Goal: Information Seeking & Learning: Learn about a topic

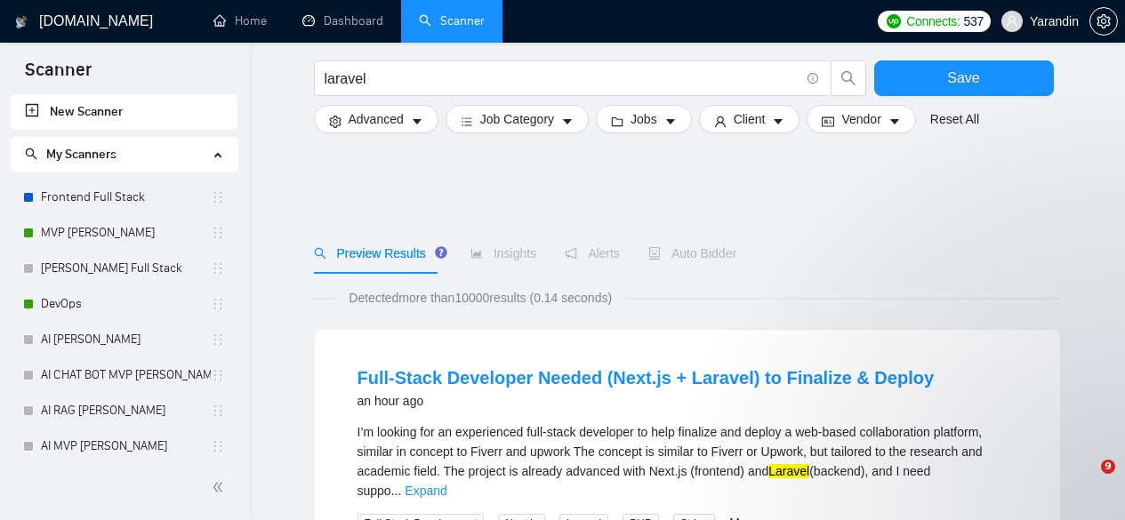
click at [110, 223] on link "MVP [PERSON_NAME]" at bounding box center [126, 233] width 170 height 36
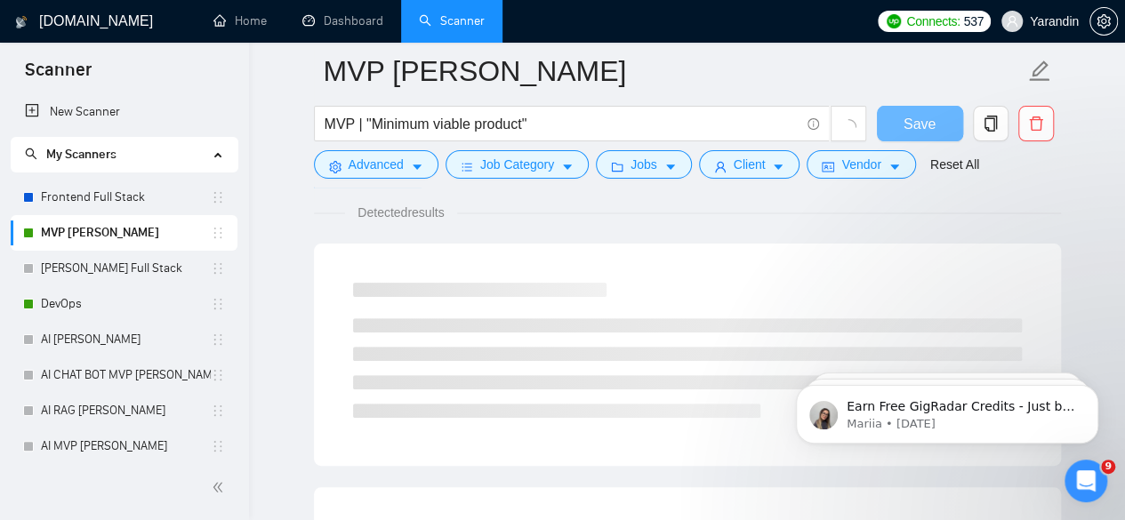
click at [962, 427] on p "Mariia • [DATE]" at bounding box center [961, 424] width 229 height 16
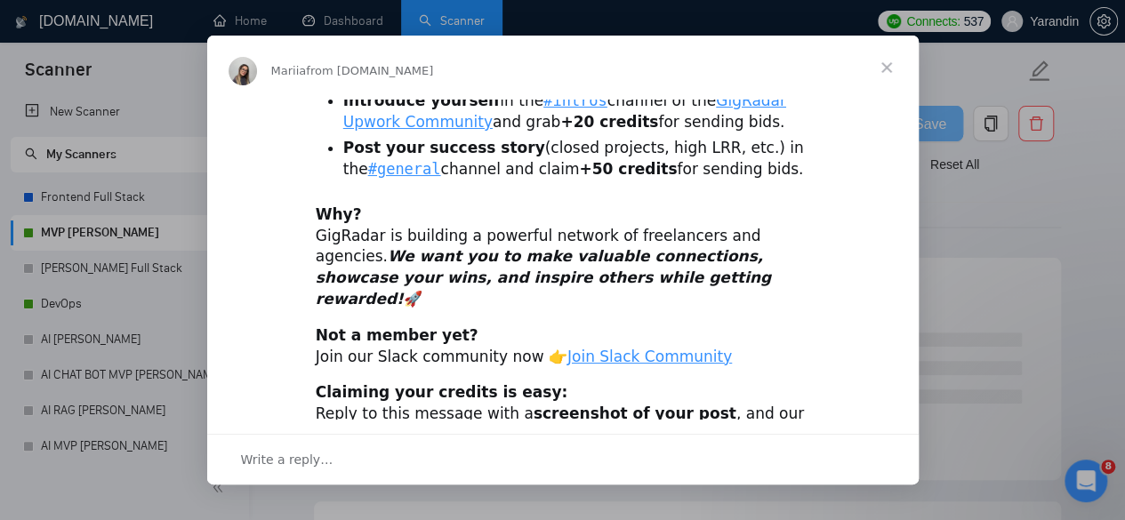
scroll to position [0, 0]
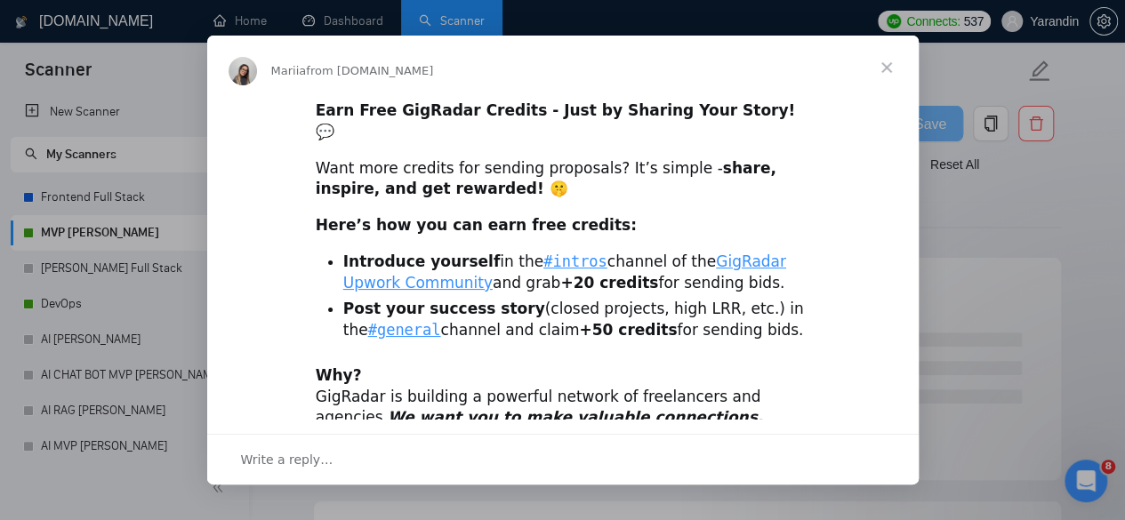
click at [1023, 259] on div "Intercom messenger" at bounding box center [562, 260] width 1125 height 520
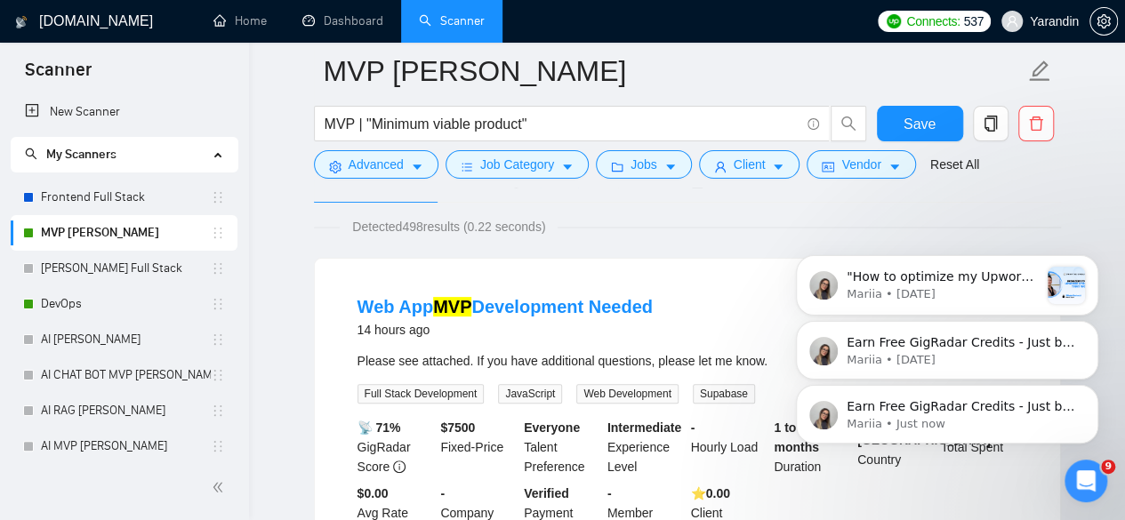
click at [1032, 366] on div "Earn Free GigRadar Credits - Just by Sharing Your Story! 💬 Want more credits fo…" at bounding box center [946, 332] width 327 height 222
click at [1009, 348] on p "Earn Free GigRadar Credits - Just by Sharing Your Story! 💬 Want more credits fo…" at bounding box center [961, 343] width 229 height 18
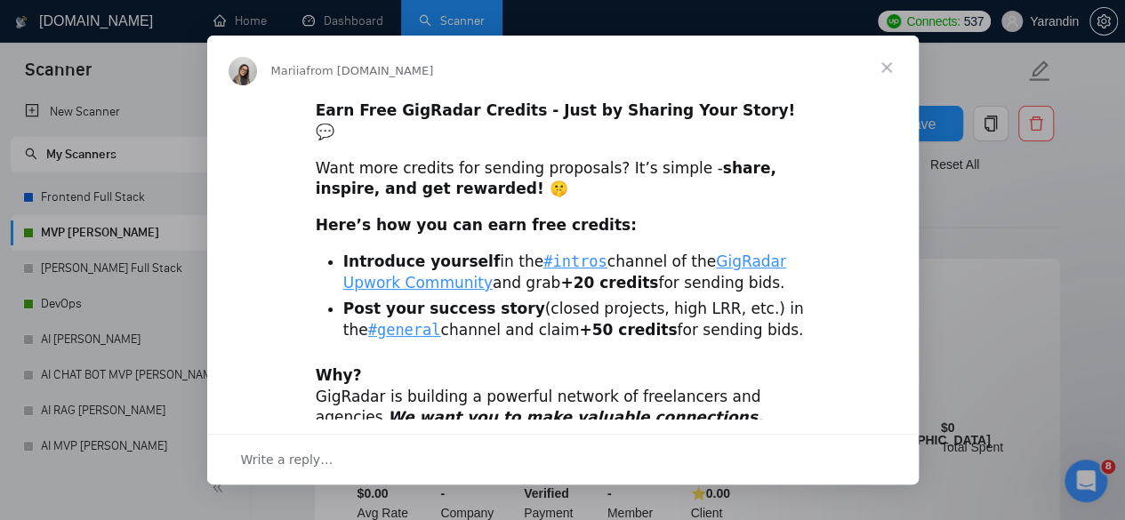
scroll to position [161, 0]
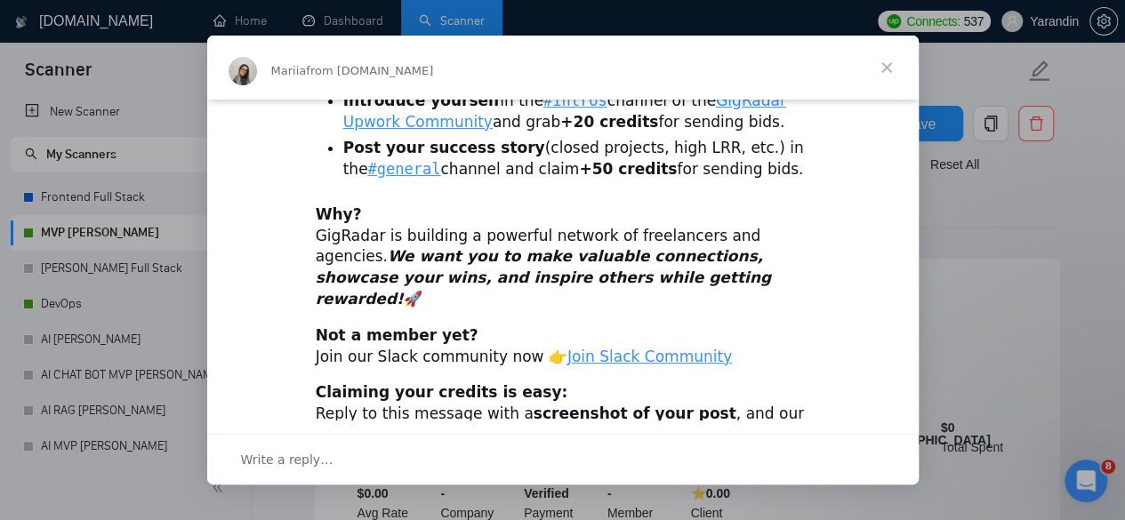
click at [1016, 285] on div "Intercom messenger" at bounding box center [562, 260] width 1125 height 520
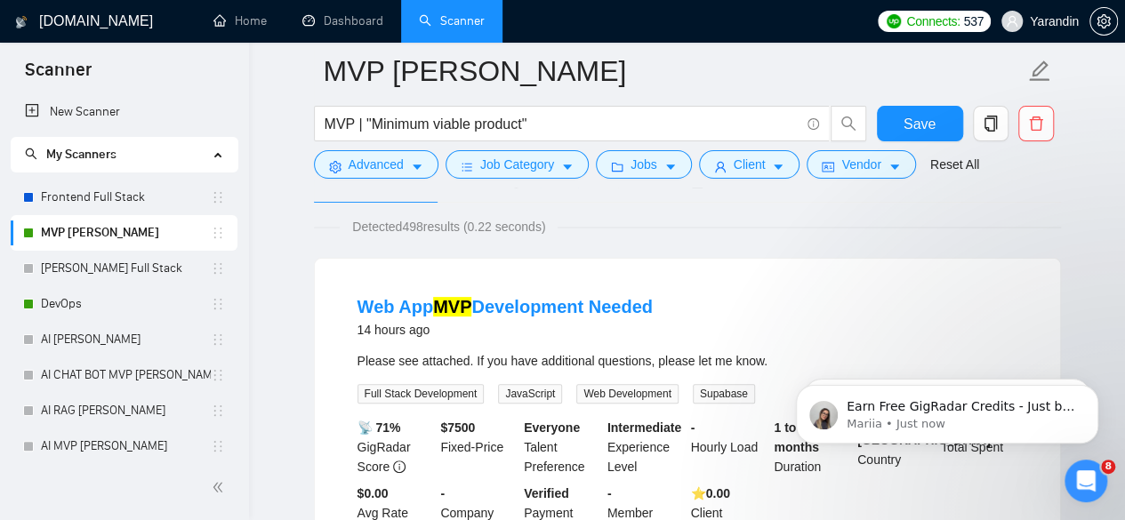
scroll to position [0, 0]
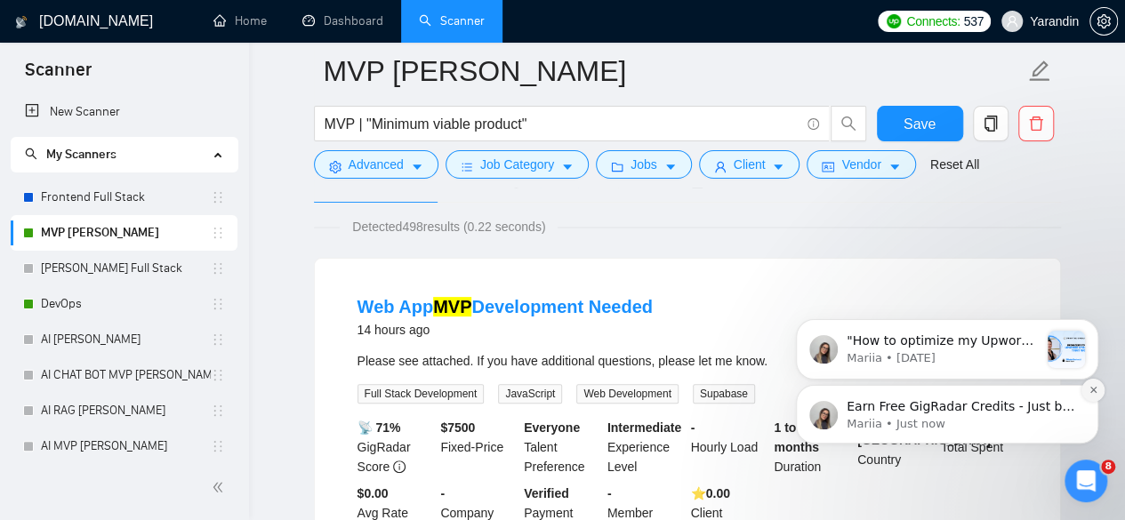
click at [1088, 390] on icon "Dismiss notification" at bounding box center [1093, 390] width 10 height 10
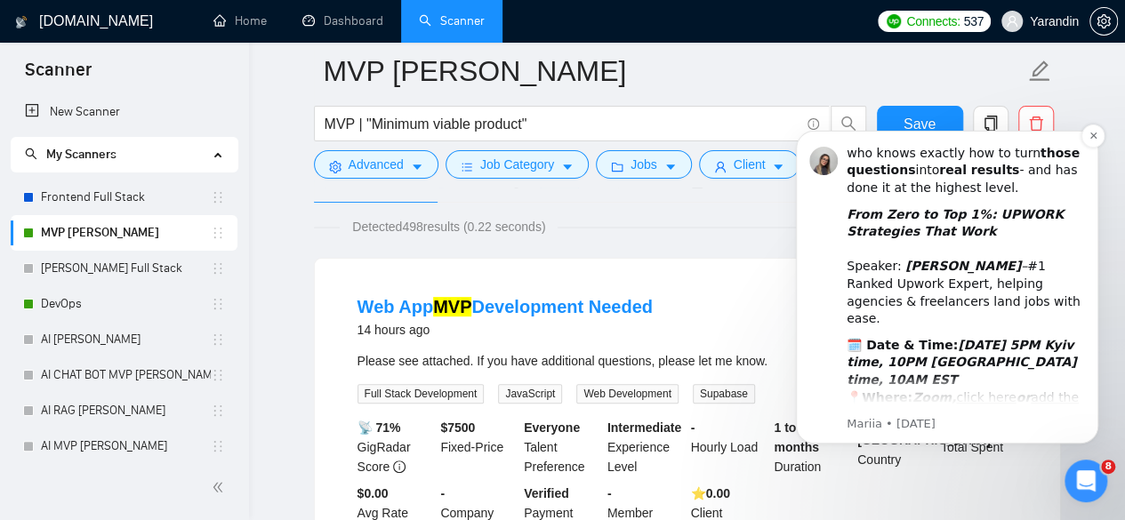
scroll to position [246, 0]
click at [1093, 139] on icon "Dismiss notification" at bounding box center [1093, 136] width 10 height 10
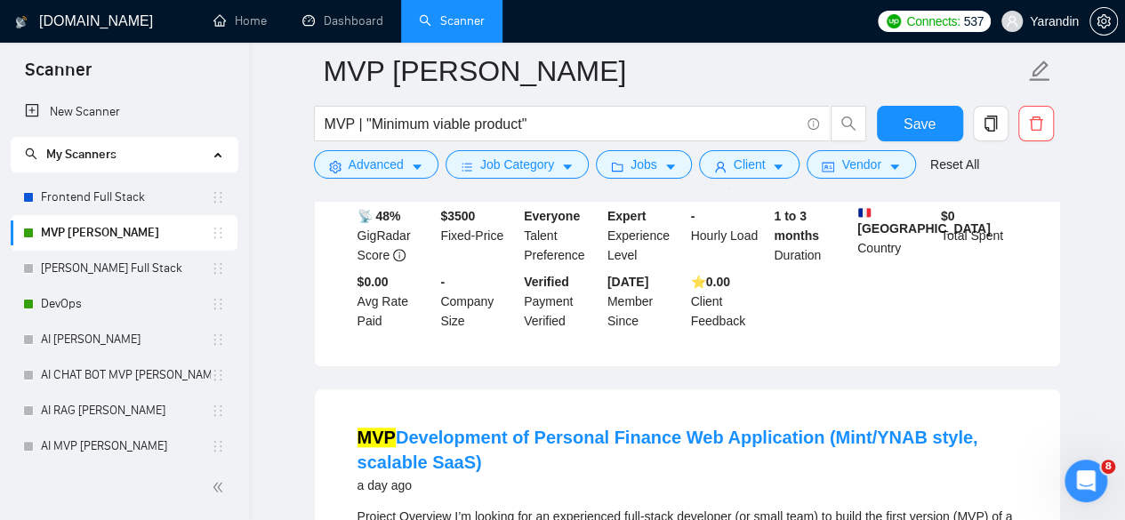
scroll to position [752, 0]
click at [93, 303] on link "DevOps" at bounding box center [126, 304] width 170 height 36
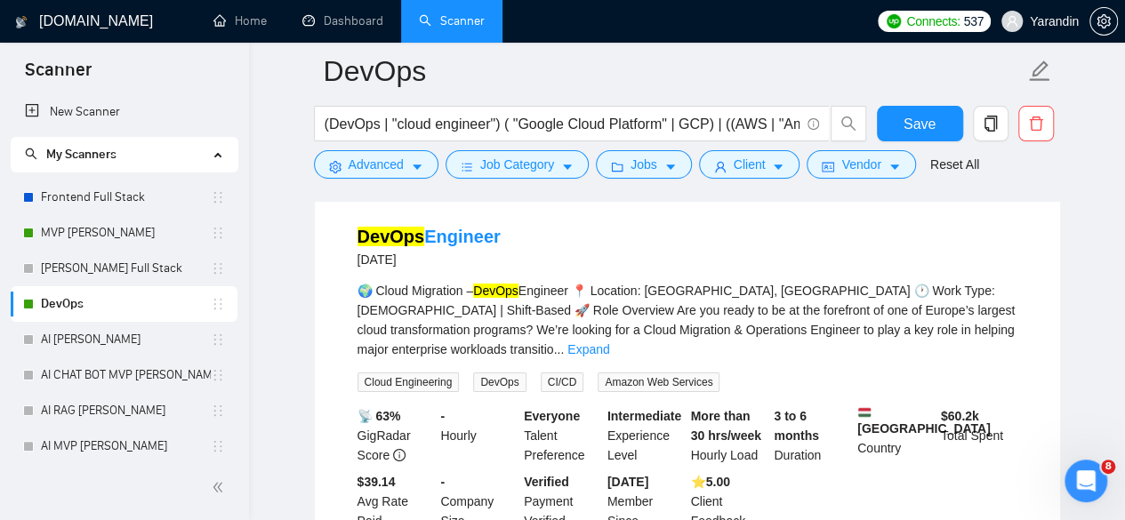
scroll to position [2979, 0]
click at [101, 197] on link "Frontend Full Stack" at bounding box center [126, 198] width 170 height 36
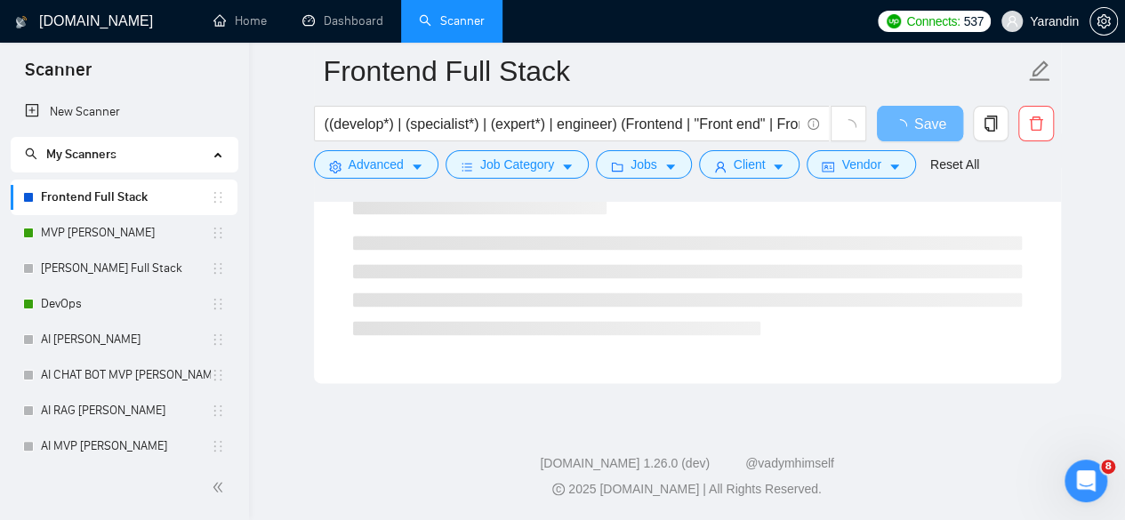
scroll to position [1185, 0]
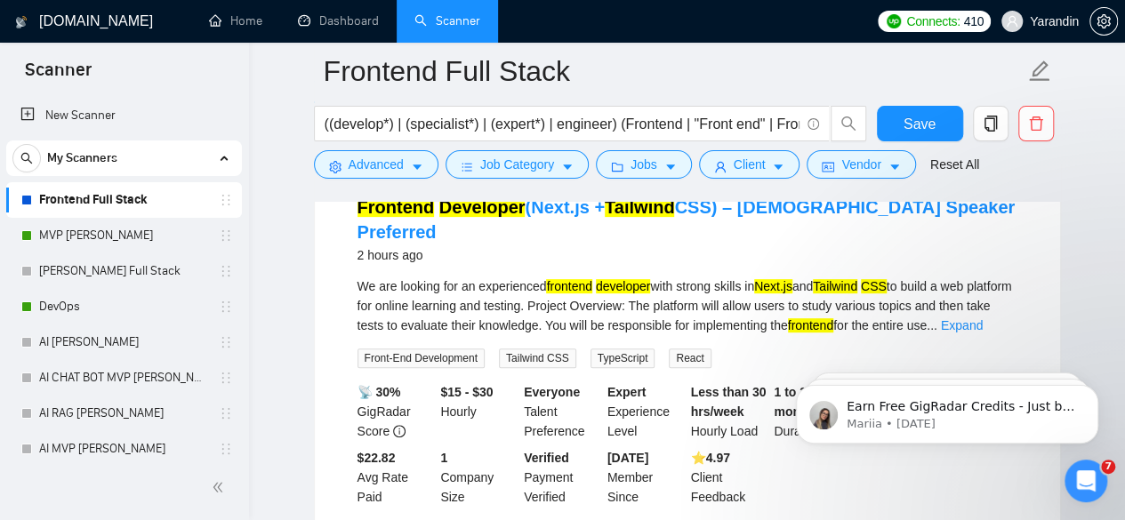
scroll to position [192, 0]
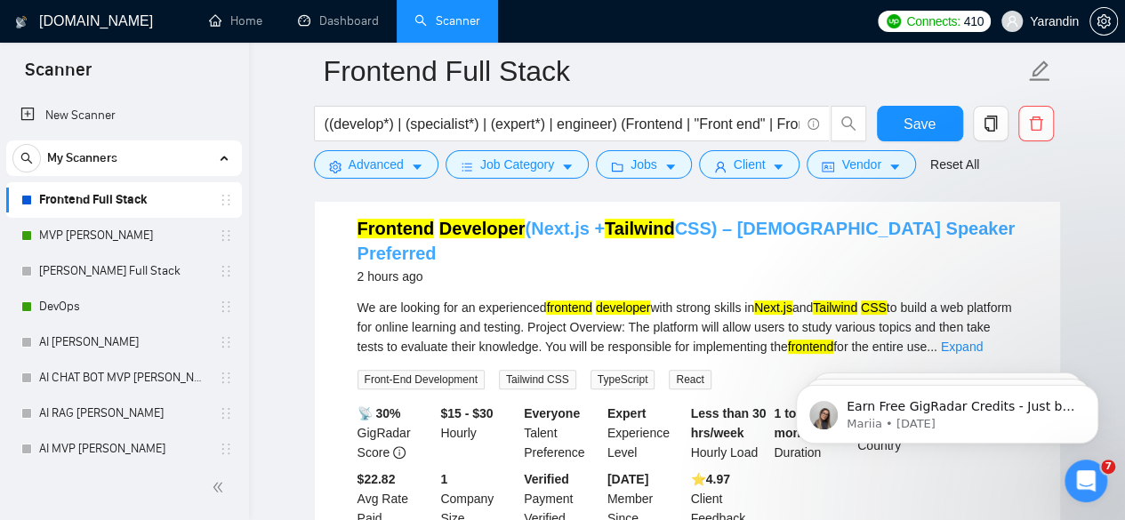
click at [817, 236] on link "Frontend Developer (Next.js + Tailwind CSS) – [DEMOGRAPHIC_DATA] Speaker Prefer…" at bounding box center [686, 241] width 658 height 44
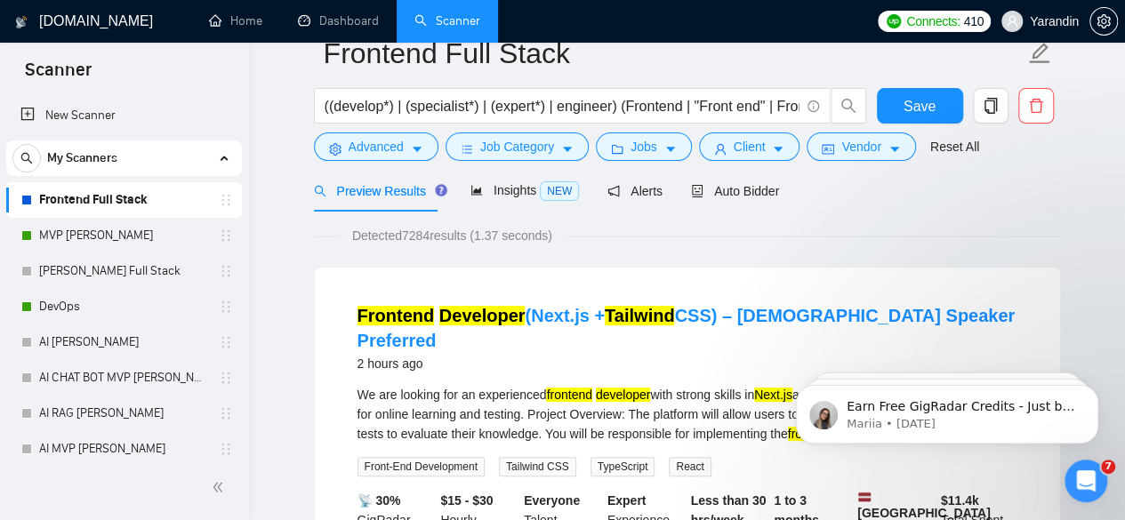
scroll to position [0, 0]
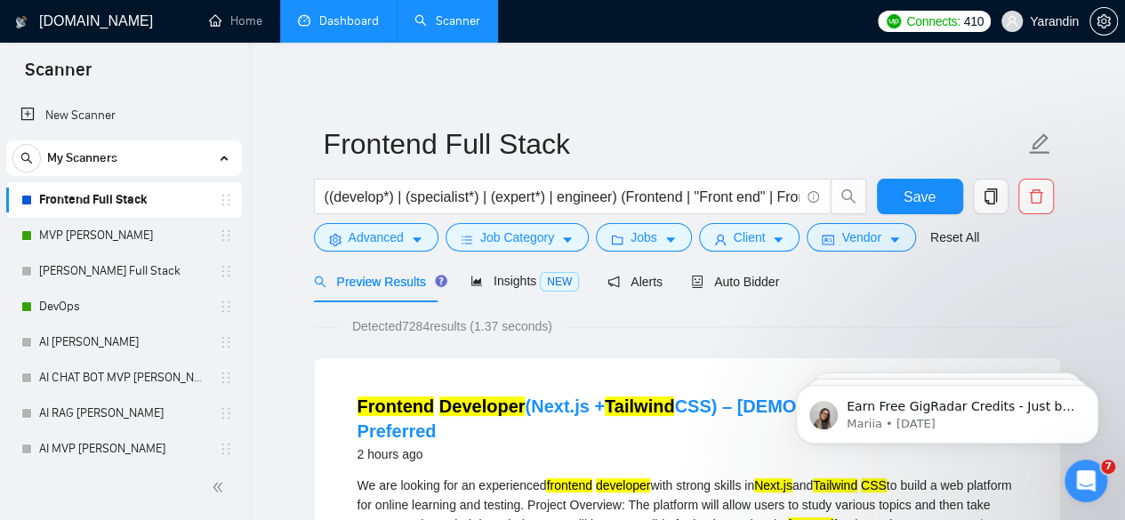
click at [349, 13] on link "Dashboard" at bounding box center [338, 20] width 81 height 15
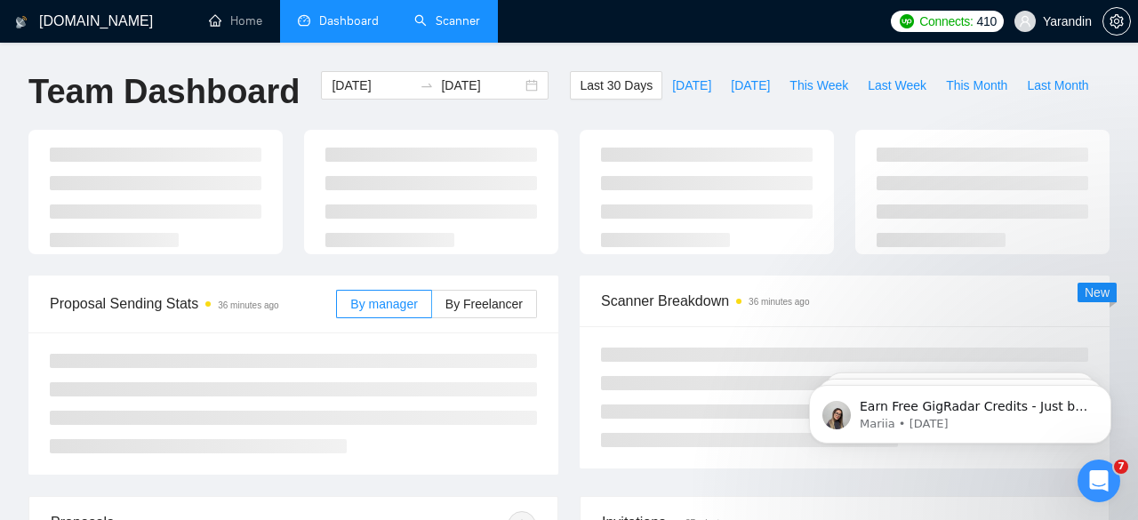
click at [438, 15] on link "Scanner" at bounding box center [447, 20] width 66 height 15
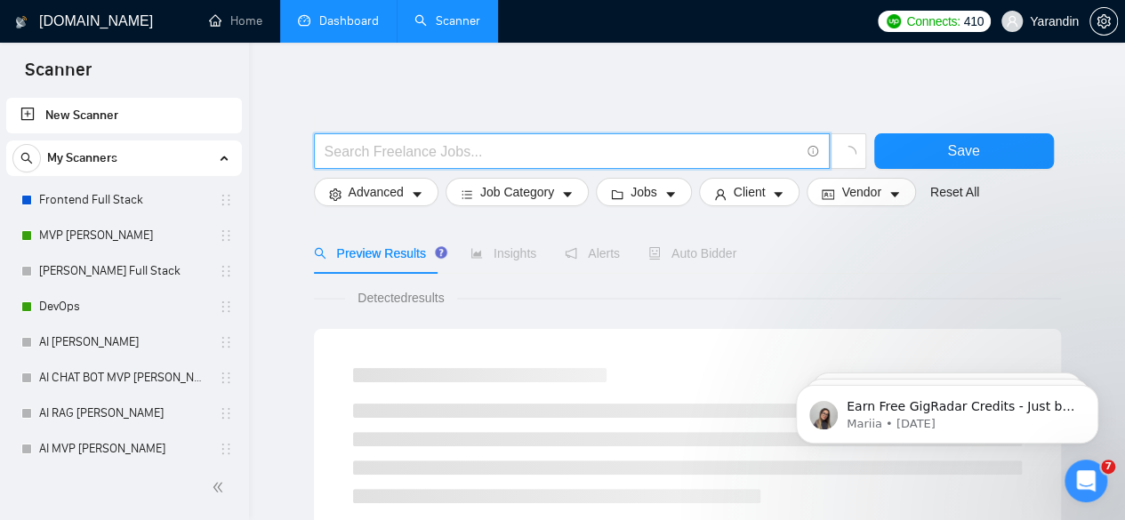
click at [649, 150] on input "text" at bounding box center [562, 152] width 475 height 22
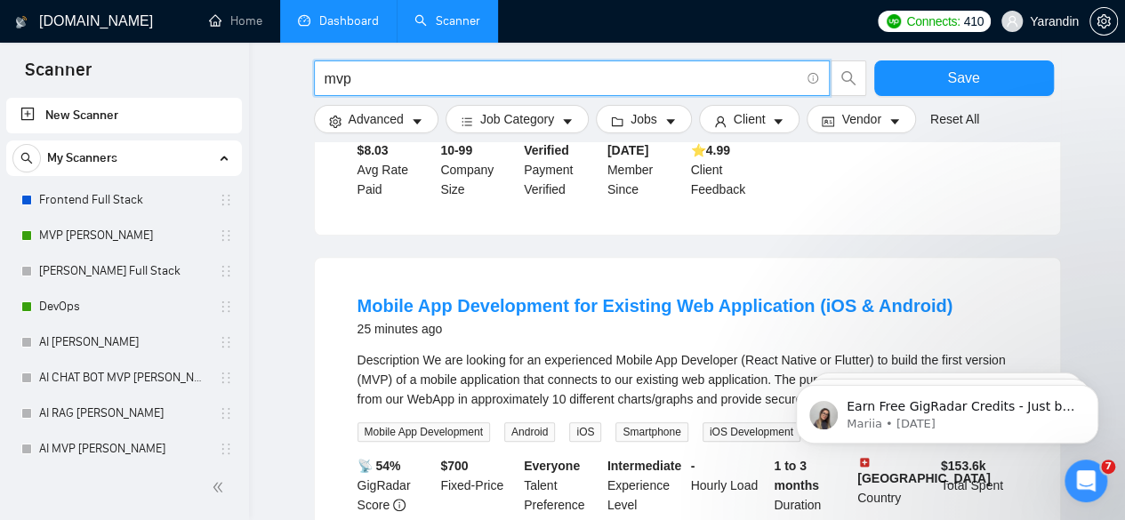
scroll to position [144, 0]
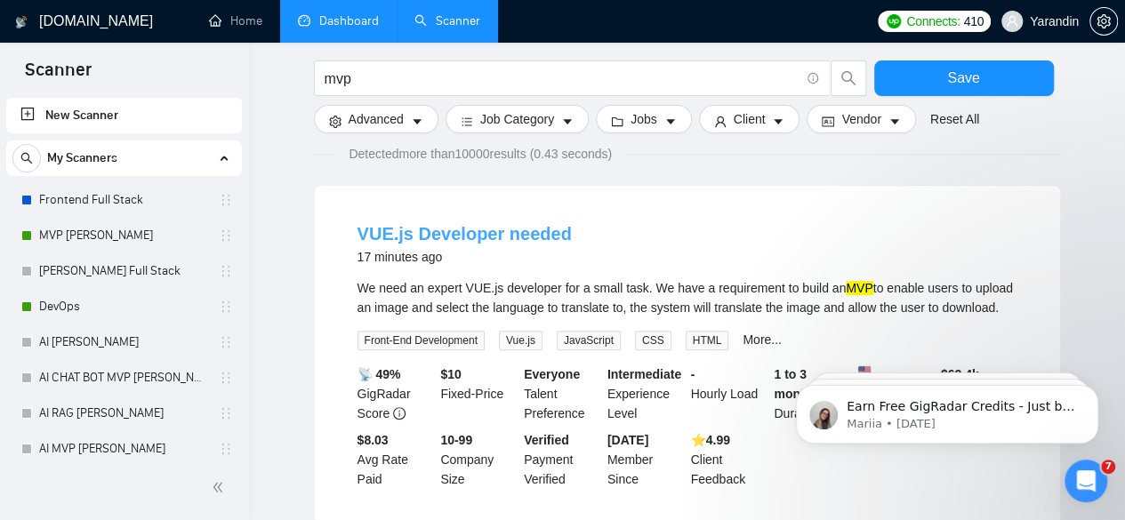
click at [459, 236] on link "VUE.js Developer needed" at bounding box center [464, 234] width 214 height 20
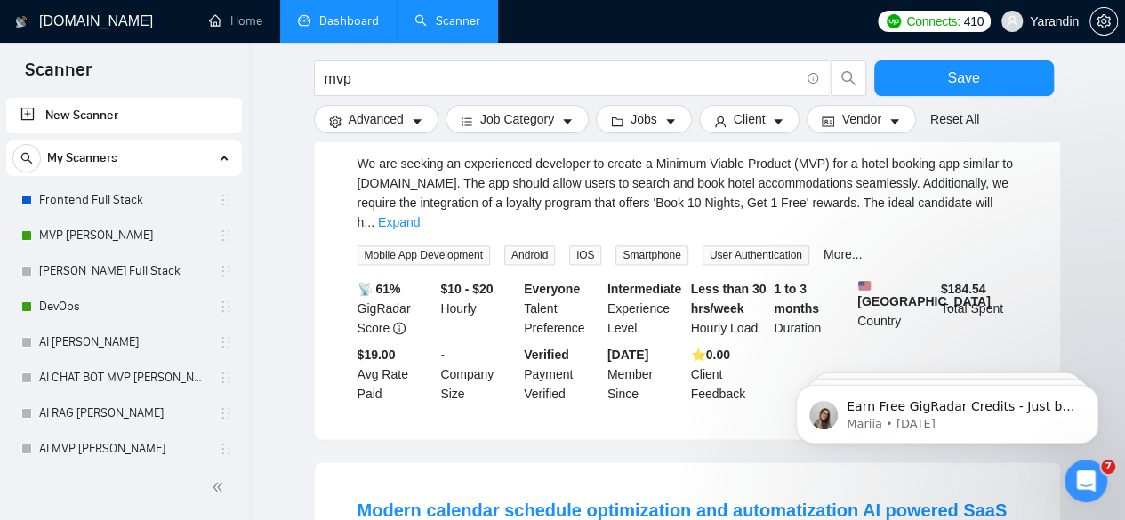
scroll to position [838, 0]
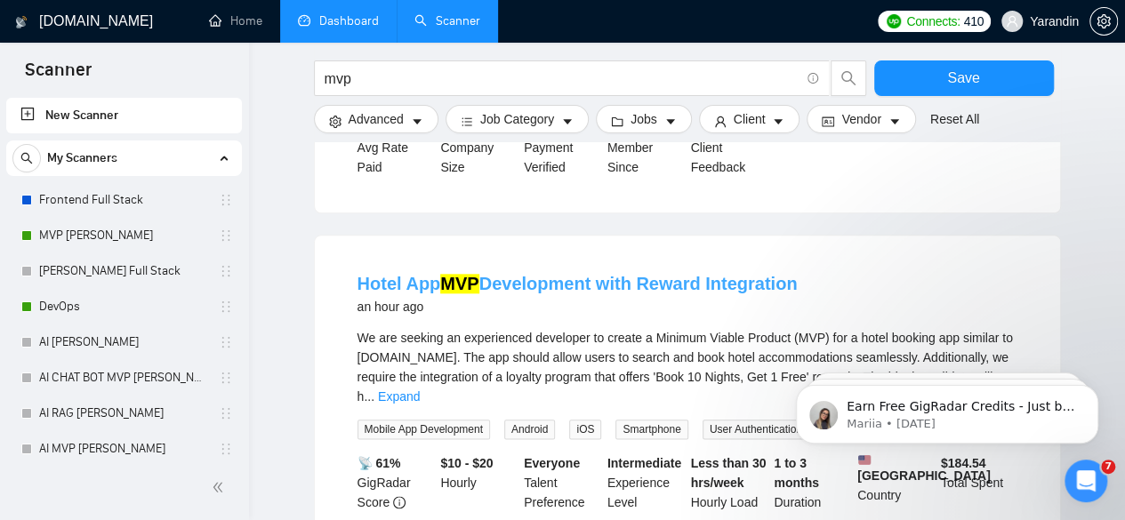
click at [448, 293] on mark "MVP" at bounding box center [459, 284] width 38 height 20
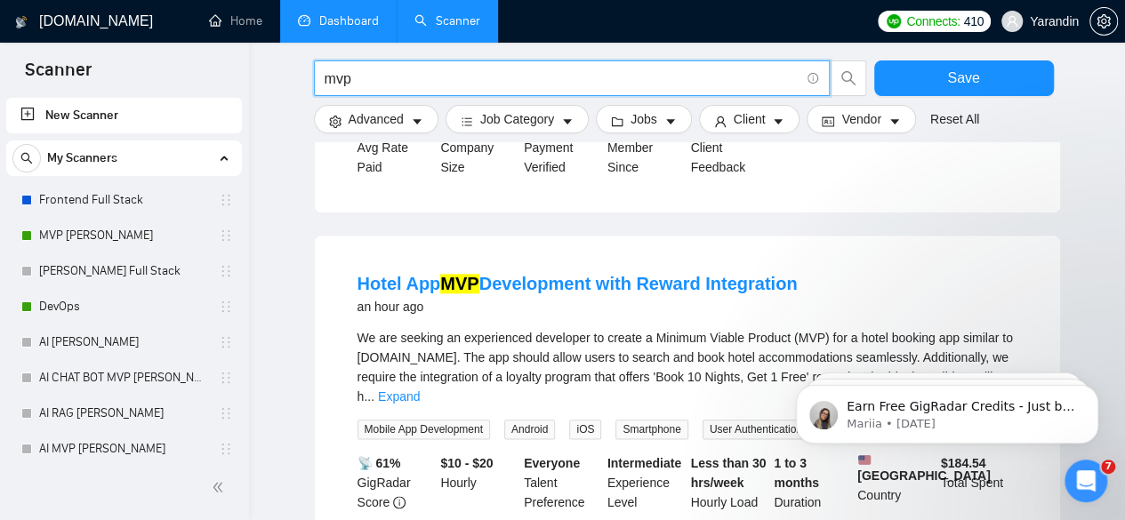
click at [379, 79] on input "mvp" at bounding box center [562, 79] width 475 height 22
type input "laravel"
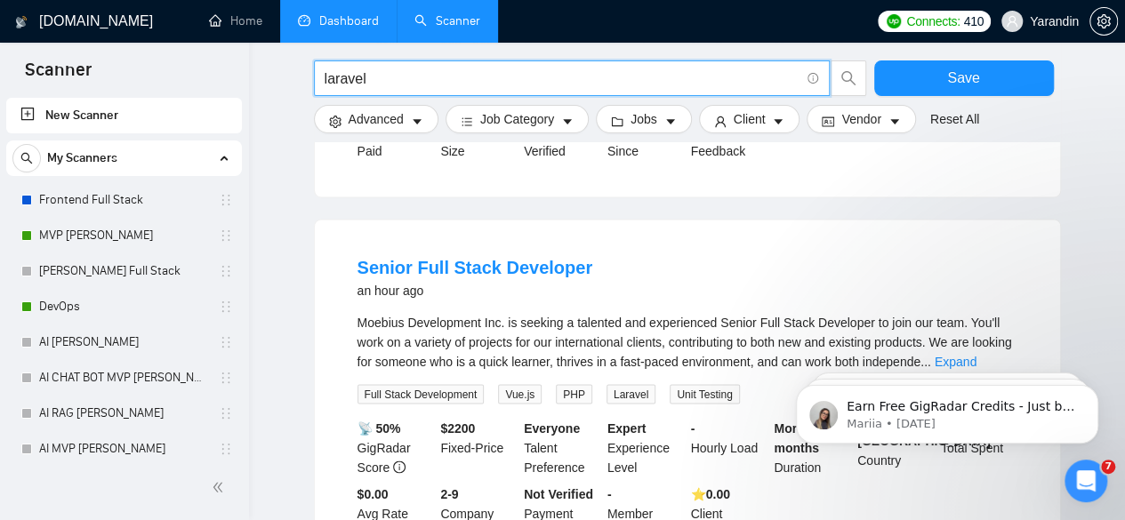
scroll to position [1364, 0]
